Goal: Task Accomplishment & Management: Use online tool/utility

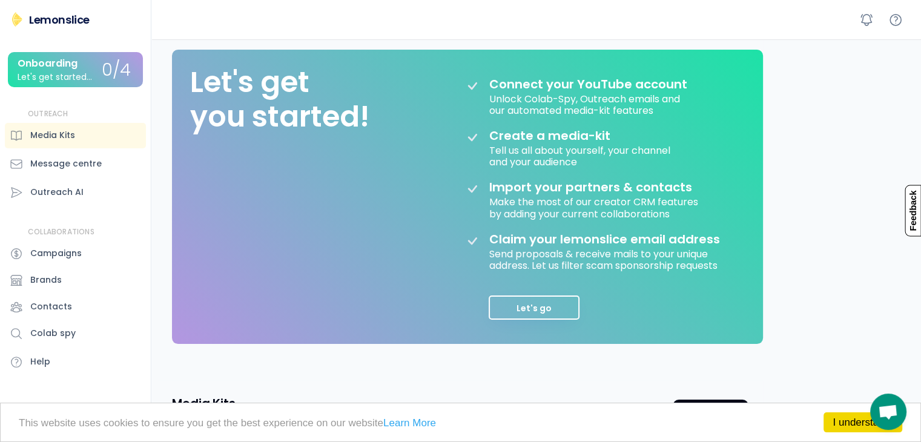
scroll to position [182, 0]
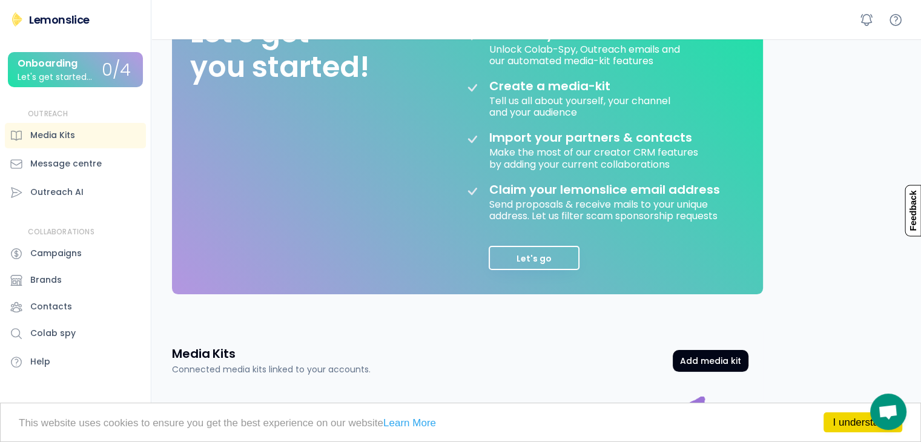
click at [589, 32] on div at bounding box center [535, 19] width 769 height 39
click at [556, 267] on button "Let's go" at bounding box center [533, 258] width 91 height 24
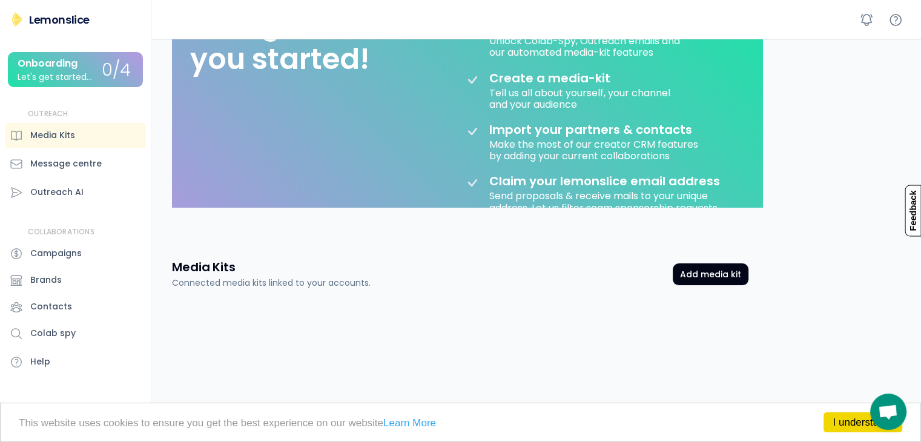
scroll to position [84, 0]
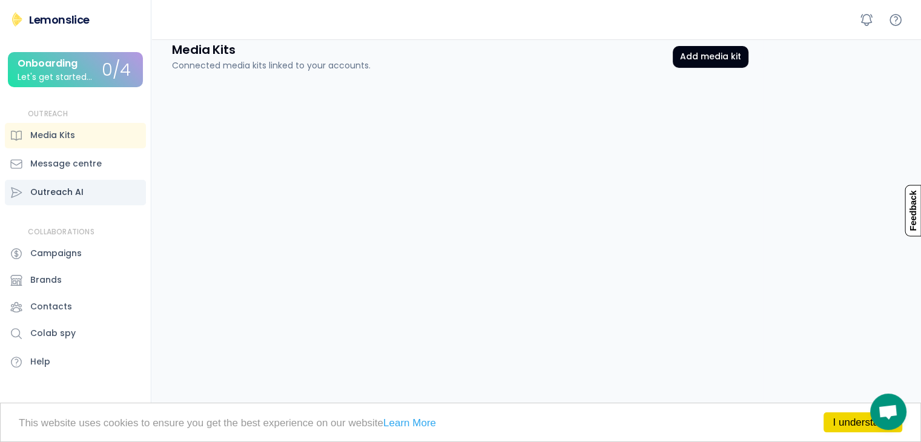
click at [72, 189] on div "Outreach AI" at bounding box center [56, 192] width 53 height 13
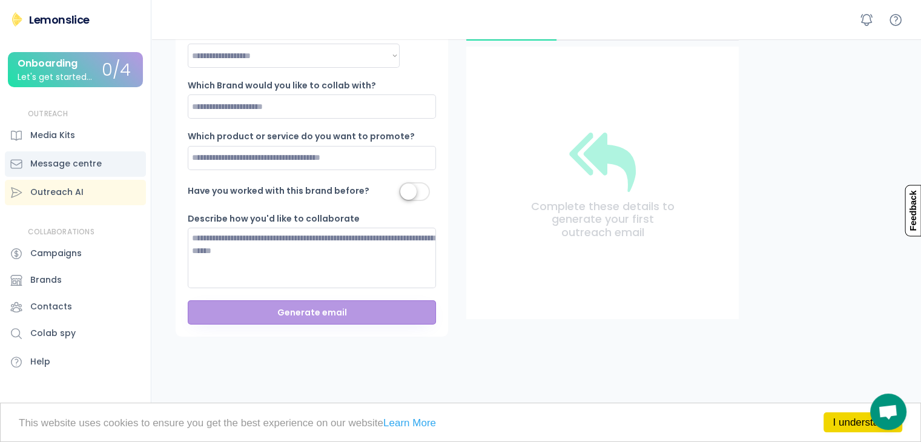
click at [71, 167] on div "Message centre" at bounding box center [65, 163] width 71 height 13
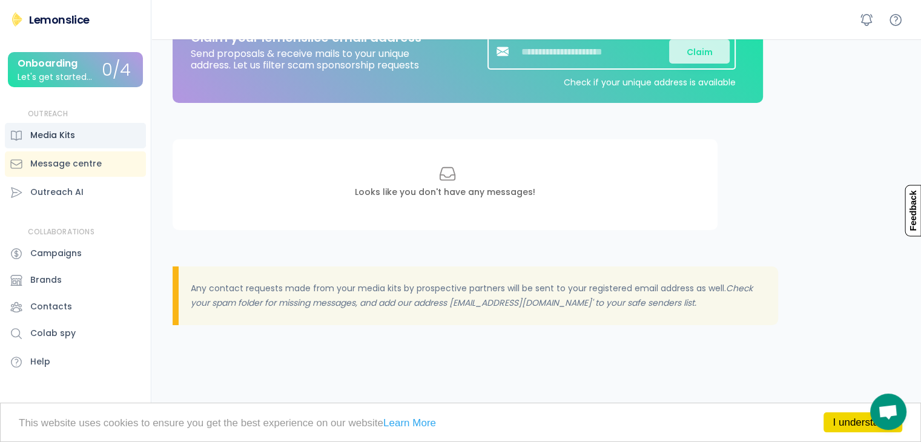
click at [77, 136] on div "Media Kits" at bounding box center [75, 135] width 141 height 25
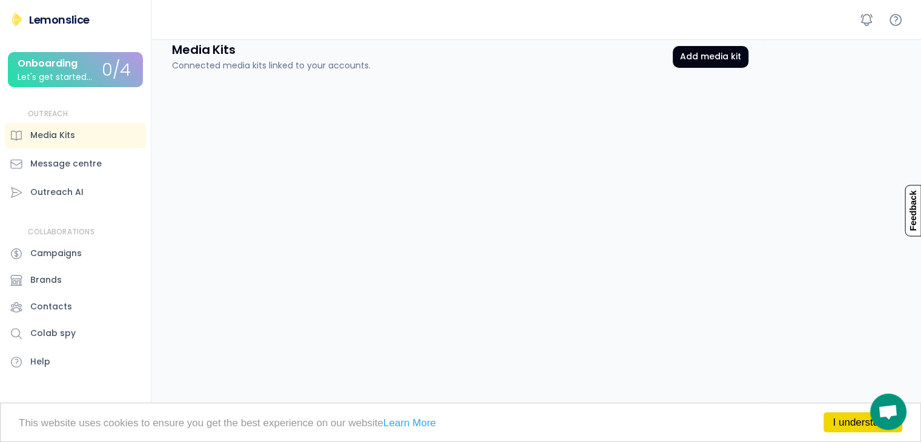
click at [237, 50] on div "Media Kits Connected media kits linked to your accounts." at bounding box center [271, 56] width 199 height 31
click at [700, 61] on button "Add media kit" at bounding box center [711, 57] width 76 height 22
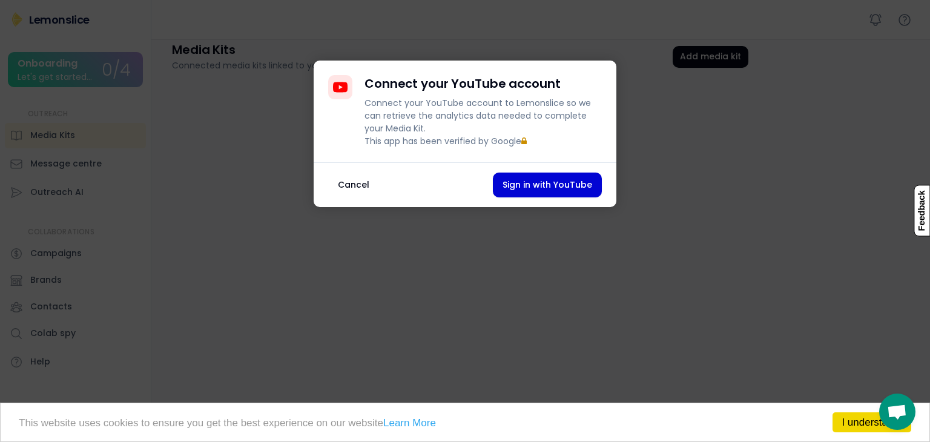
click at [345, 191] on button "Cancel" at bounding box center [353, 185] width 51 height 25
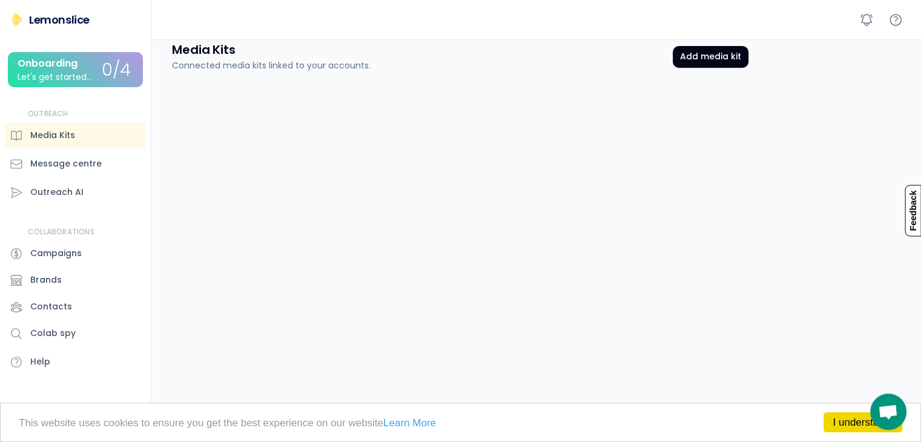
click at [90, 74] on div "Onboarding Let's get started..." at bounding box center [60, 70] width 84 height 24
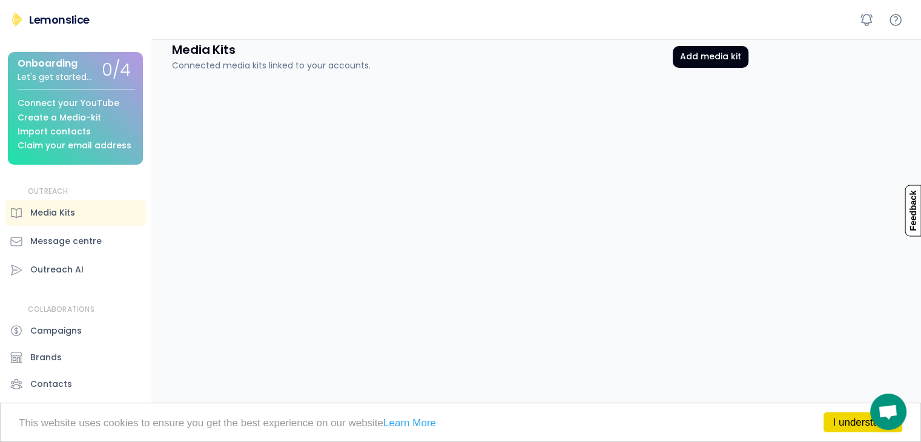
click at [257, 122] on div "Media Kits Connected media kits linked to your accounts. Add media kit Media Ki…" at bounding box center [459, 354] width 605 height 655
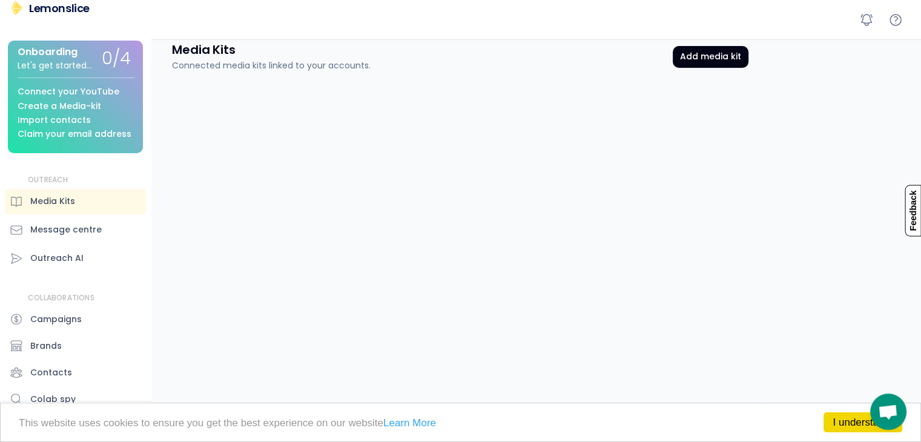
scroll to position [21, 0]
click at [571, 297] on div "Media Kits Connected media kits linked to your accounts. Add media kit Media Ki…" at bounding box center [459, 354] width 605 height 655
drag, startPoint x: 312, startPoint y: 49, endPoint x: 263, endPoint y: 51, distance: 49.7
click at [311, 49] on div "Media Kits Connected media kits linked to your accounts." at bounding box center [271, 56] width 199 height 31
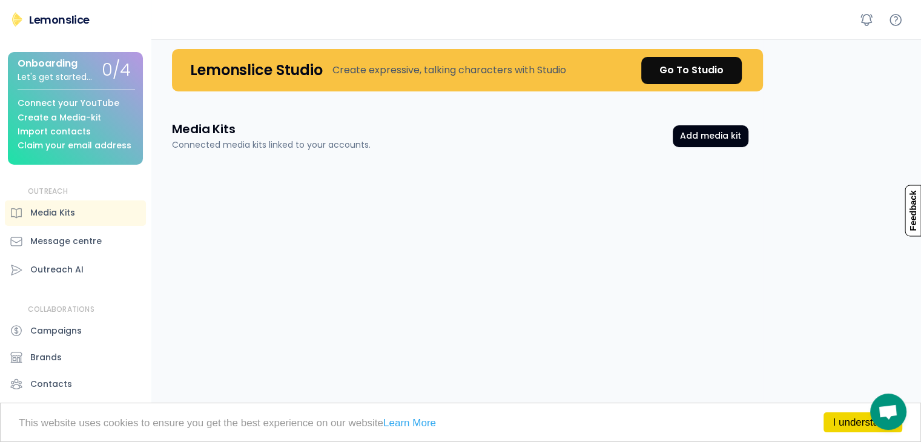
scroll to position [0, 0]
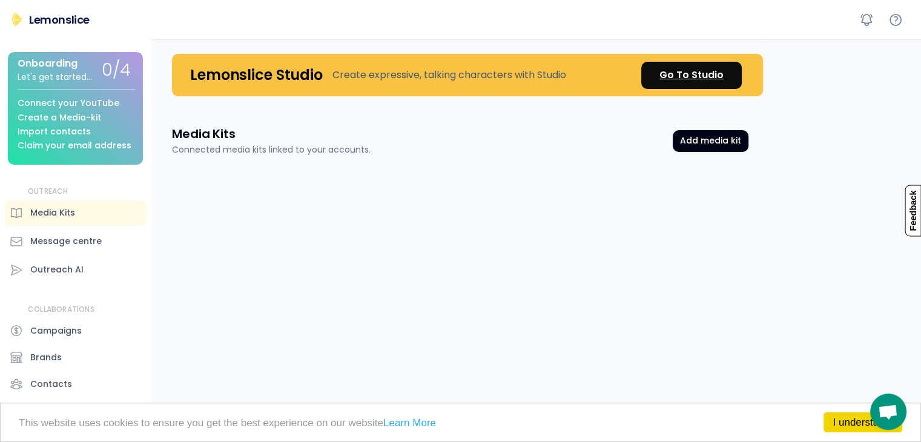
click at [691, 74] on div "Go To Studio" at bounding box center [691, 75] width 64 height 15
